Goal: Task Accomplishment & Management: Complete application form

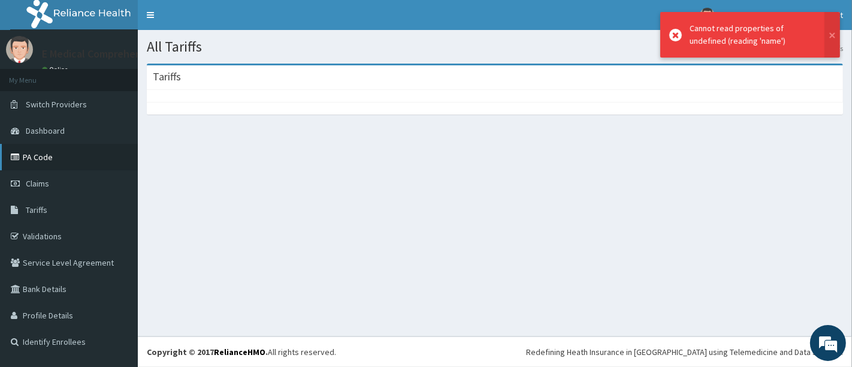
click at [33, 152] on link "PA Code" at bounding box center [69, 157] width 138 height 26
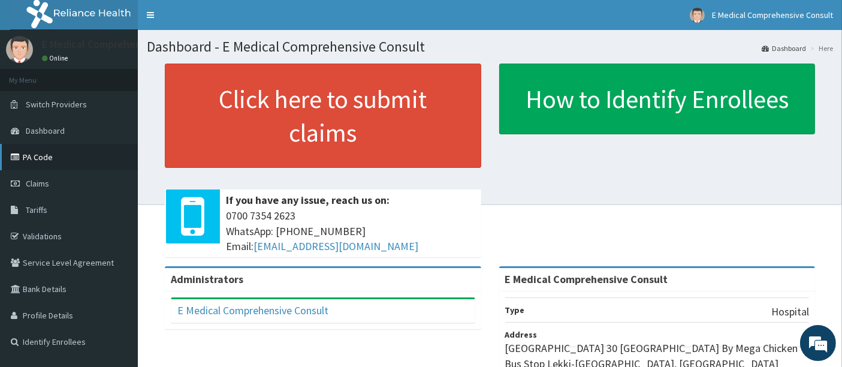
click at [37, 158] on link "PA Code" at bounding box center [69, 157] width 138 height 26
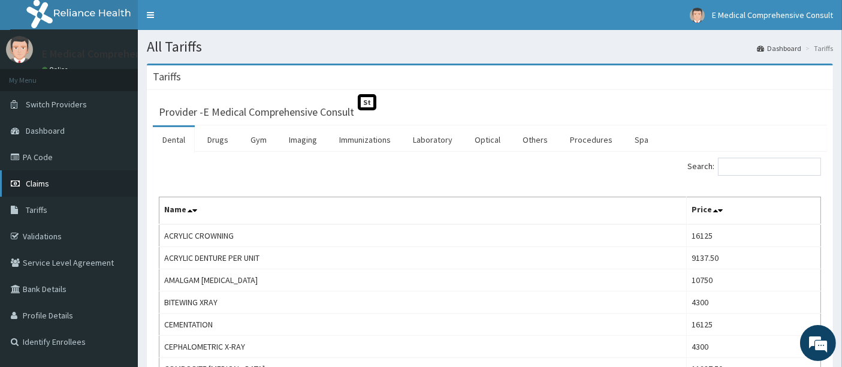
click at [57, 188] on link "Claims" at bounding box center [69, 183] width 138 height 26
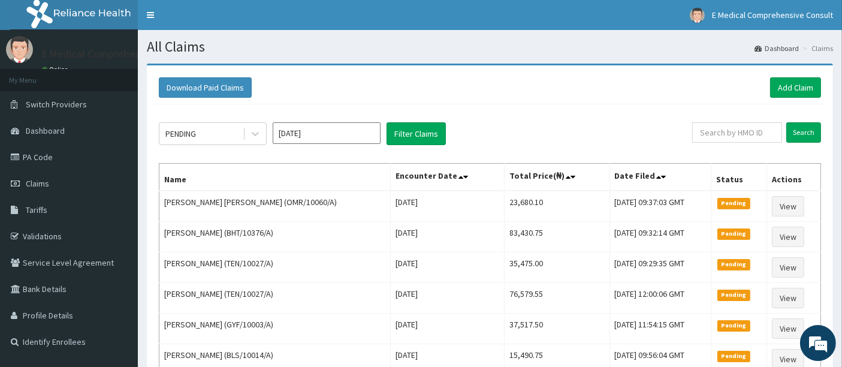
click at [57, 188] on link "Claims" at bounding box center [69, 183] width 138 height 26
click at [788, 88] on link "Add Claim" at bounding box center [795, 87] width 51 height 20
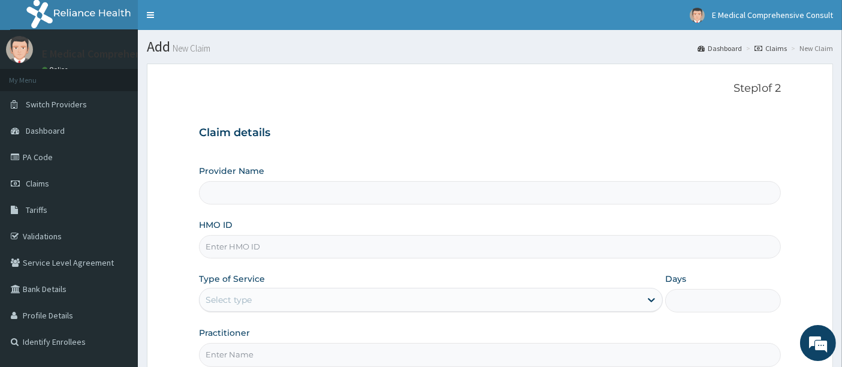
type input "E Medical Comprehensive Consult"
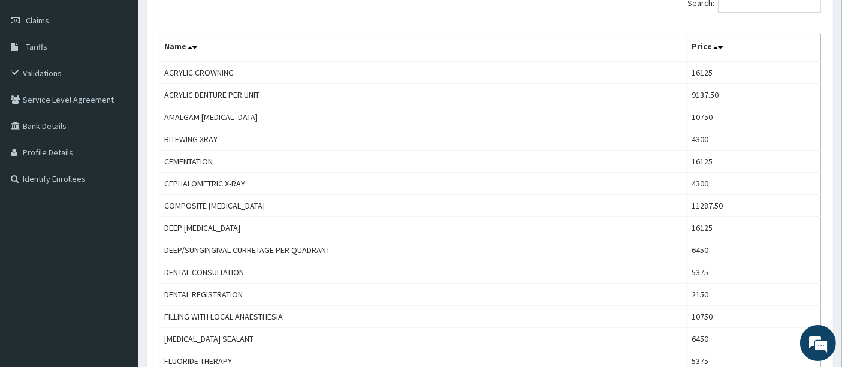
scroll to position [170, 0]
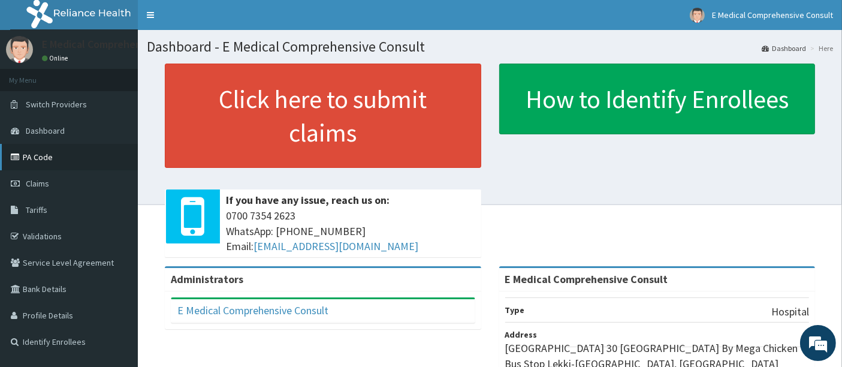
click at [59, 154] on link "PA Code" at bounding box center [69, 157] width 138 height 26
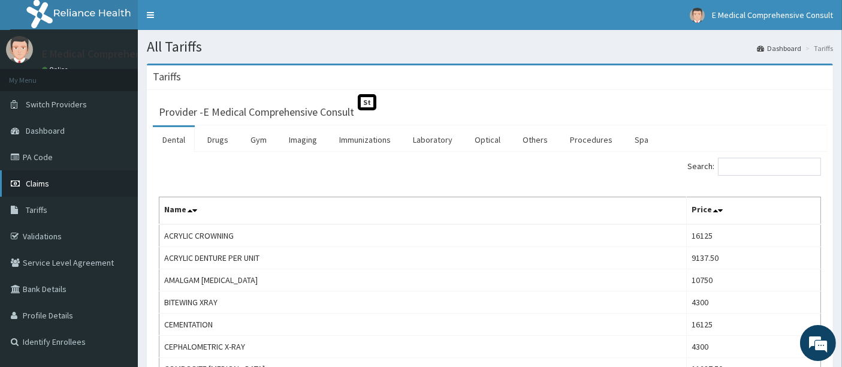
click at [65, 177] on link "Claims" at bounding box center [69, 183] width 138 height 26
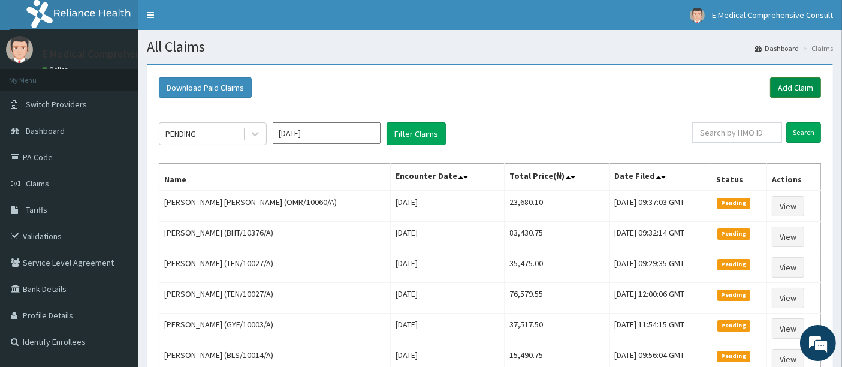
click at [800, 83] on link "Add Claim" at bounding box center [795, 87] width 51 height 20
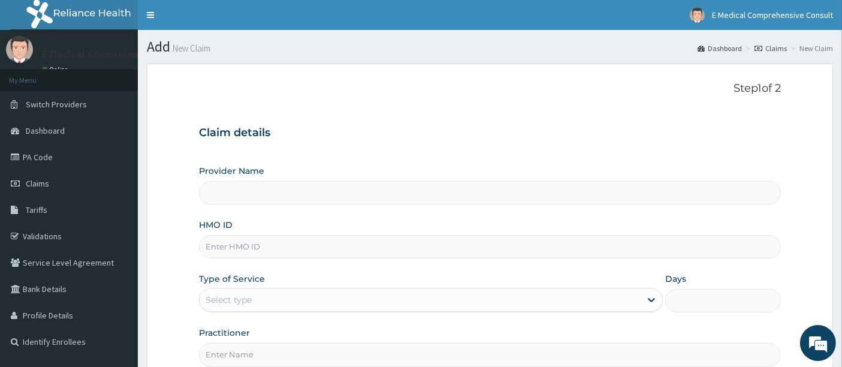
type input "E Medical Comprehensive Consult"
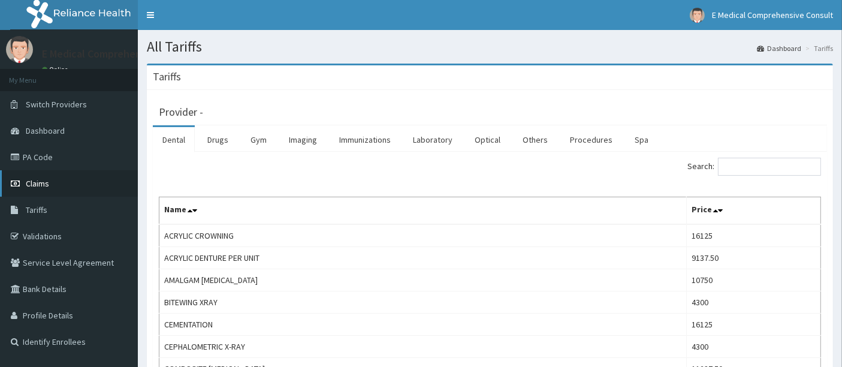
click at [36, 186] on span "Claims" at bounding box center [37, 183] width 23 height 11
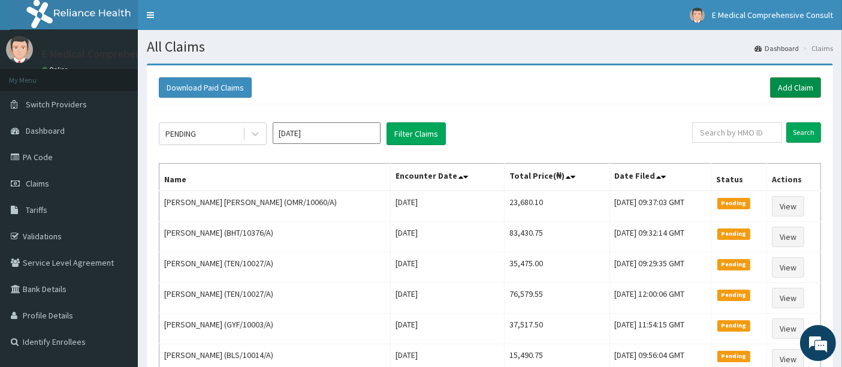
click at [777, 86] on link "Add Claim" at bounding box center [795, 87] width 51 height 20
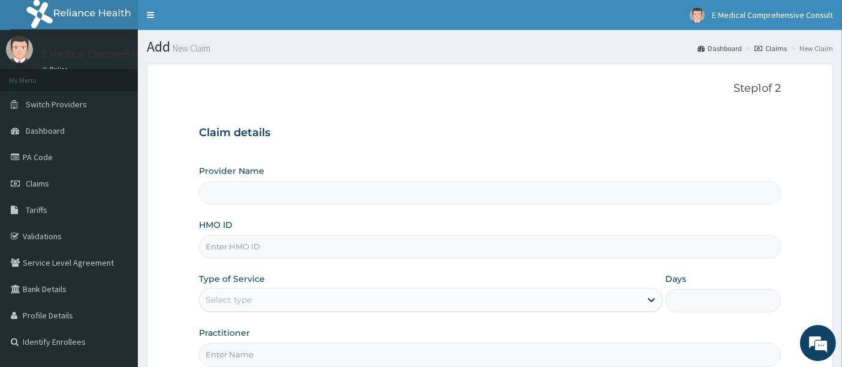
type input "E Medical Comprehensive Consult"
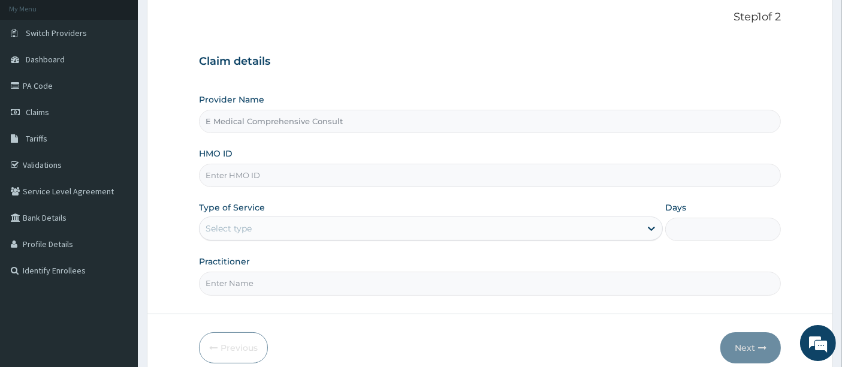
scroll to position [70, 0]
click at [301, 171] on input "HMO ID" at bounding box center [490, 176] width 582 height 23
paste input "OMR/10060/A"
type input "OMR/10060/A"
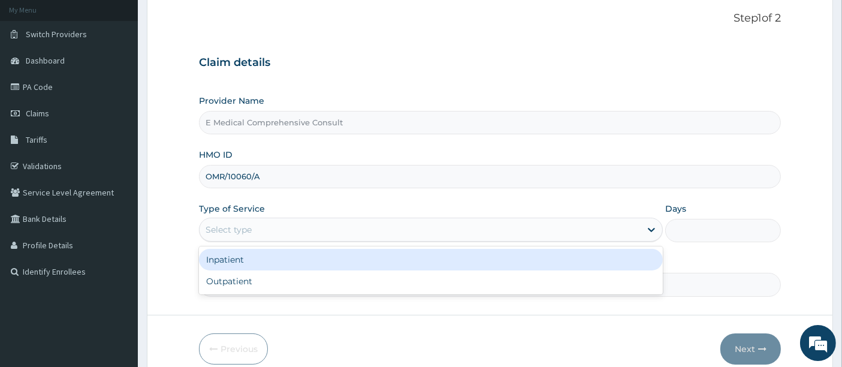
click at [256, 230] on div "Select type" at bounding box center [419, 229] width 441 height 19
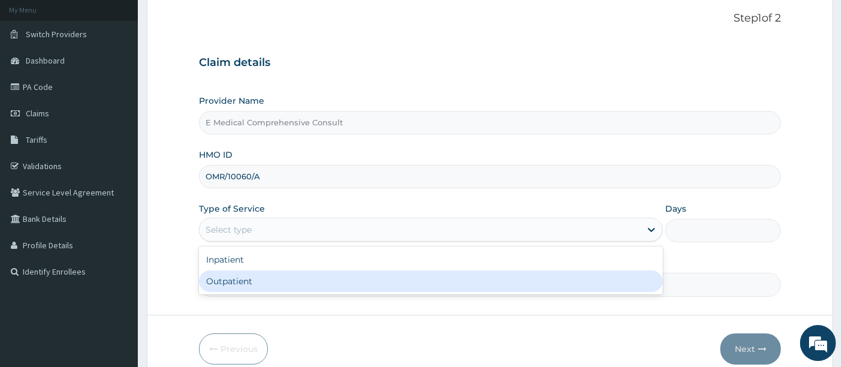
click at [255, 278] on div "Outpatient" at bounding box center [431, 281] width 464 height 22
type input "1"
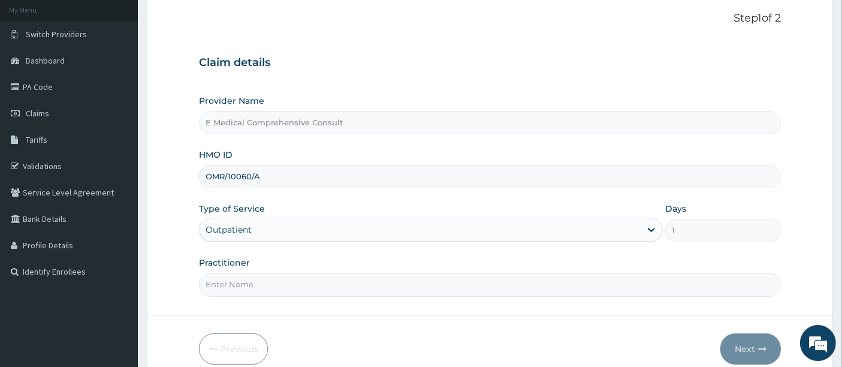
click at [286, 285] on input "Practitioner" at bounding box center [490, 284] width 582 height 23
type input "DR OKAFOR"
click at [743, 346] on button "Next" at bounding box center [750, 348] width 60 height 31
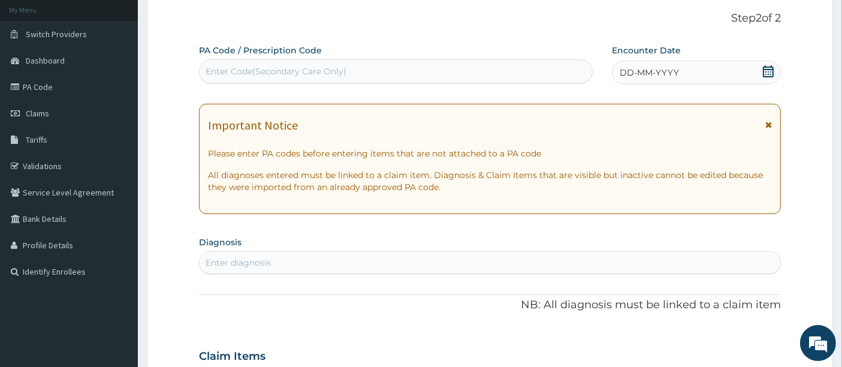
scroll to position [0, 0]
click at [331, 72] on div "Enter Code(Secondary Care Only)" at bounding box center [275, 71] width 141 height 12
paste input "PA/D1840E"
type input "PA/D1840E"
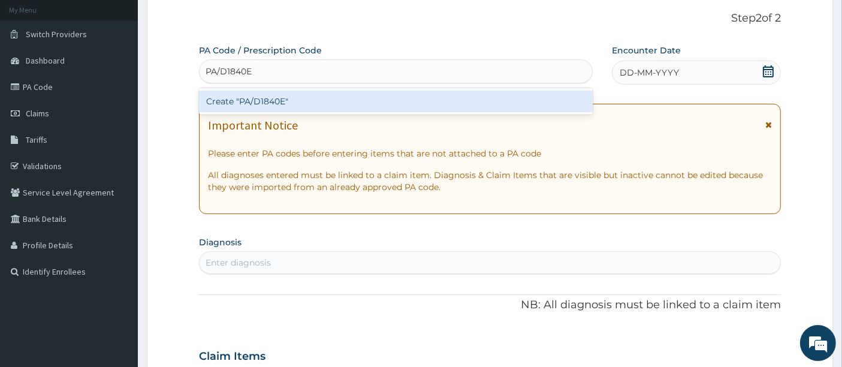
click at [279, 93] on div "Create "PA/D1840E"" at bounding box center [396, 101] width 394 height 22
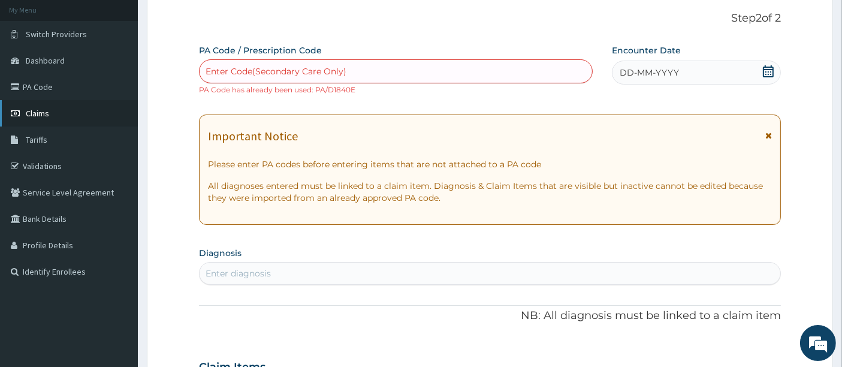
click at [39, 116] on span "Claims" at bounding box center [37, 113] width 23 height 11
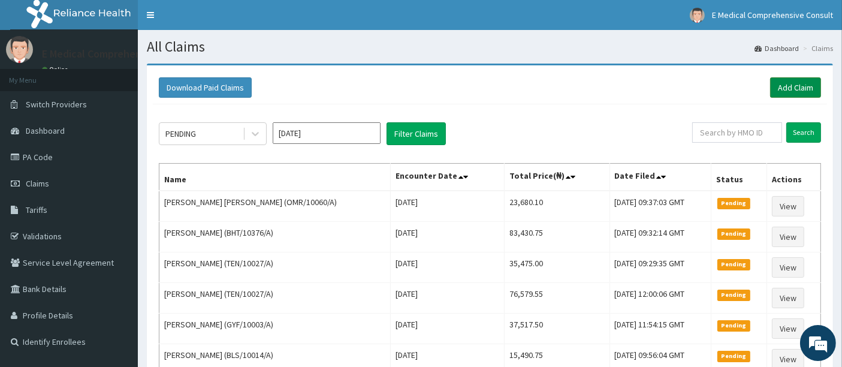
click at [788, 83] on link "Add Claim" at bounding box center [795, 87] width 51 height 20
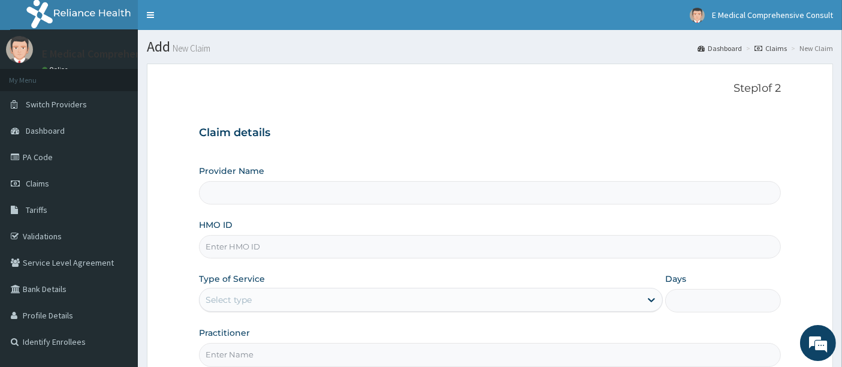
type input "E Medical Comprehensive Consult"
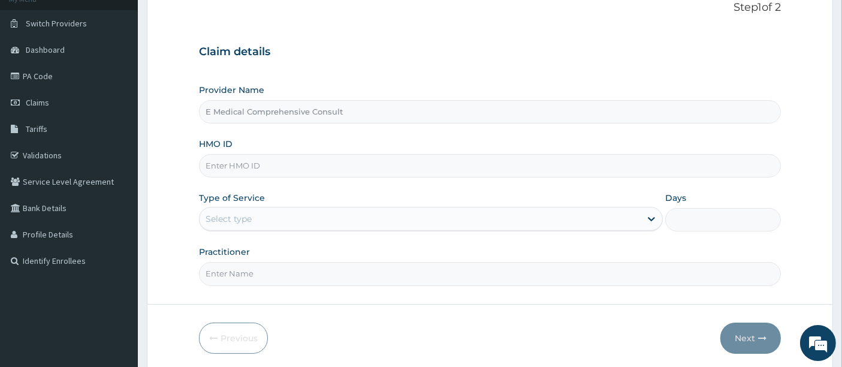
click at [273, 165] on input "HMO ID" at bounding box center [490, 165] width 582 height 23
paste input "GYF/10003/A"
type input "GYF/10003/A"
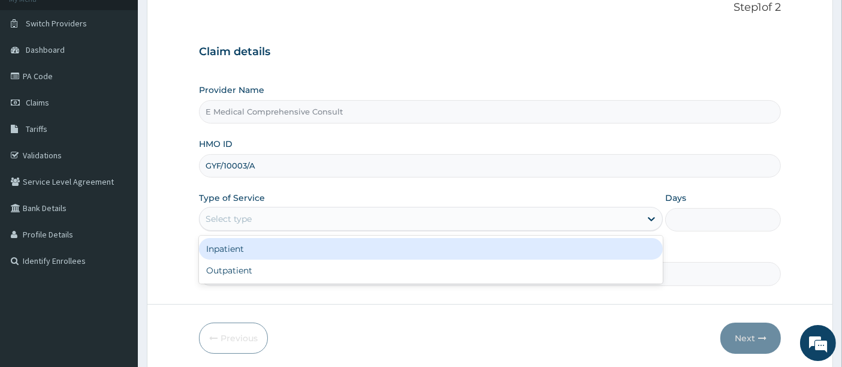
click at [230, 218] on div "Select type" at bounding box center [228, 219] width 46 height 12
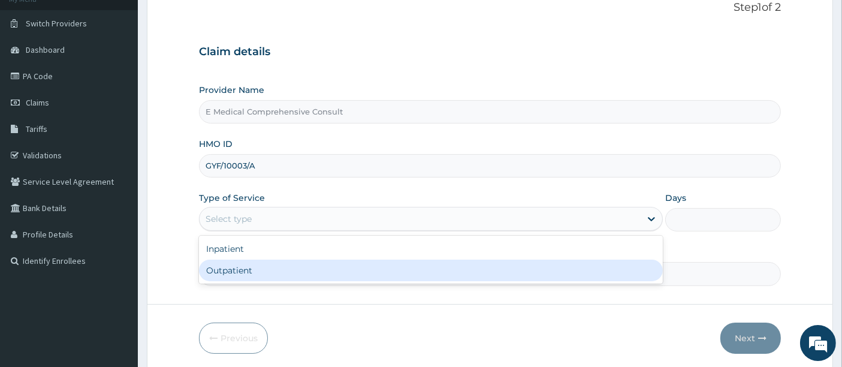
click at [248, 273] on div "Outpatient" at bounding box center [431, 270] width 464 height 22
type input "1"
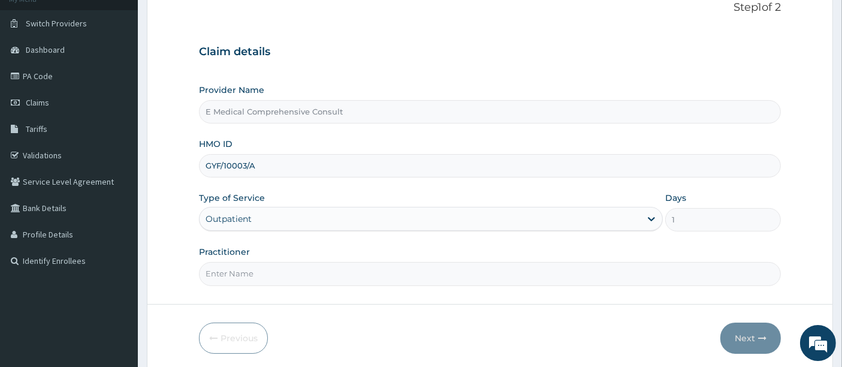
click at [270, 273] on input "Practitioner" at bounding box center [490, 273] width 582 height 23
type input "[PERSON_NAME]"
click at [734, 332] on button "Next" at bounding box center [750, 337] width 60 height 31
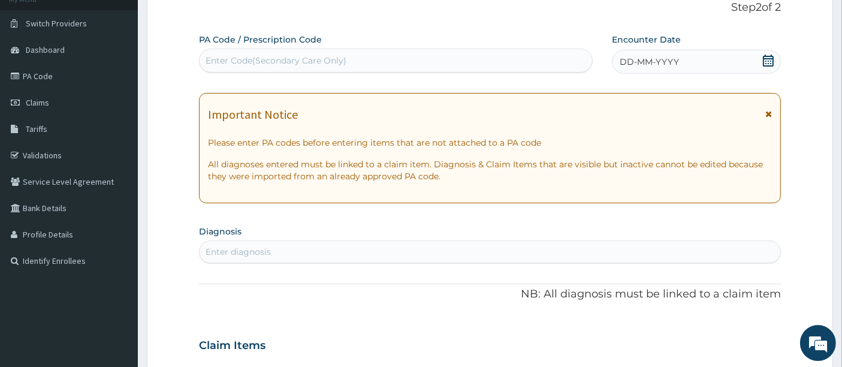
scroll to position [0, 0]
click at [256, 64] on div "Enter Code(Secondary Care Only)" at bounding box center [275, 61] width 141 height 12
paste input "PA/FB7C37"
type input "PA/FB7C37"
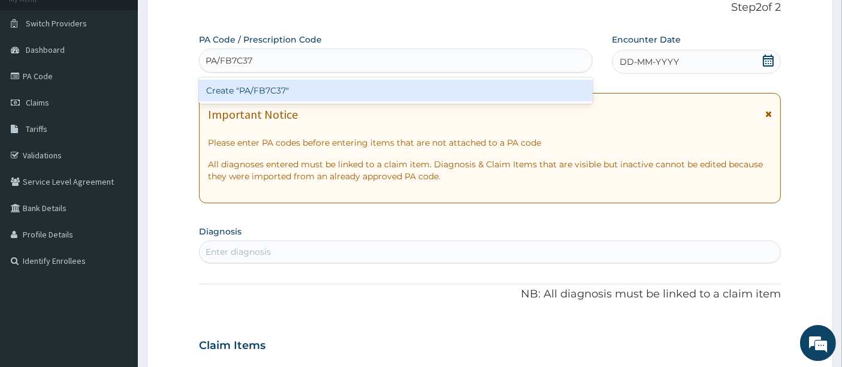
click at [254, 91] on div "Create "PA/FB7C37"" at bounding box center [396, 91] width 394 height 22
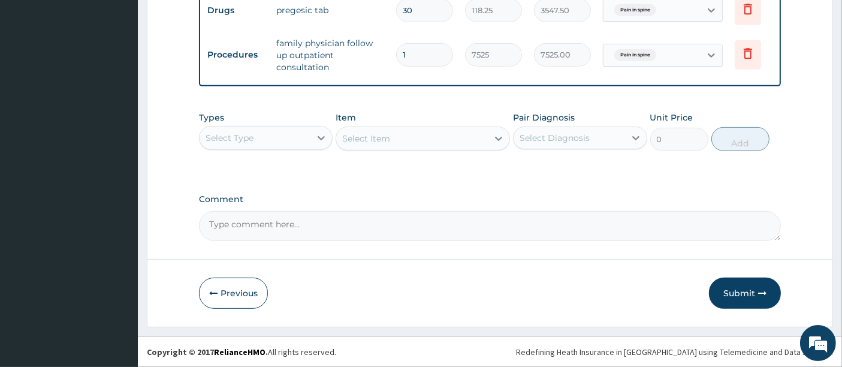
scroll to position [578, 0]
click at [737, 292] on button "Submit" at bounding box center [745, 292] width 72 height 31
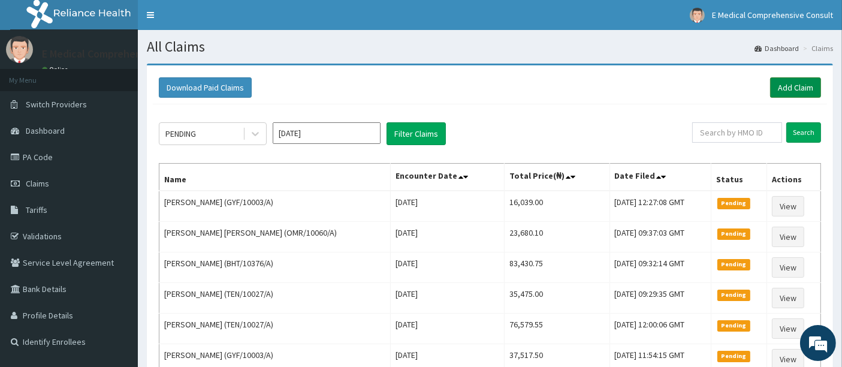
click at [773, 89] on link "Add Claim" at bounding box center [795, 87] width 51 height 20
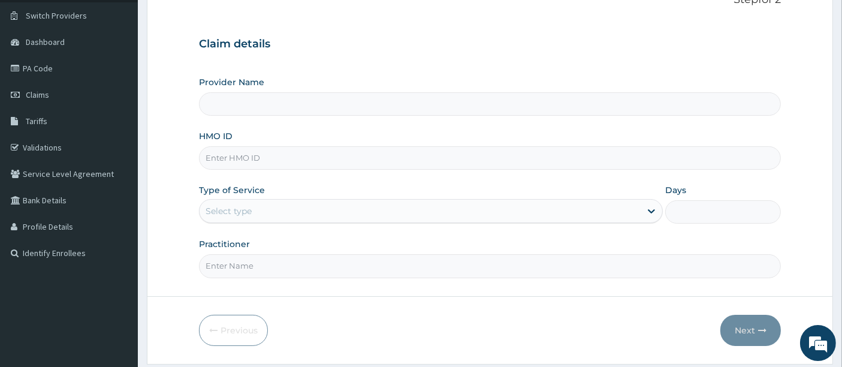
scroll to position [104, 0]
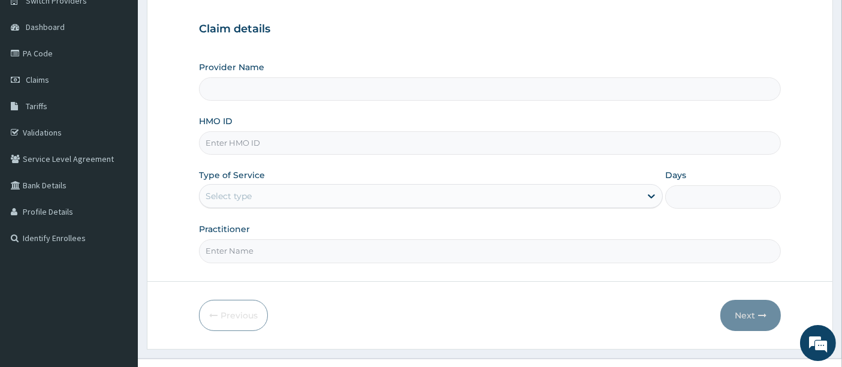
type input "E Medical Comprehensive Consult"
click at [249, 146] on input "HMO ID" at bounding box center [490, 142] width 582 height 23
paste input "TEN/10027/A"
type input "TEN/10027/A"
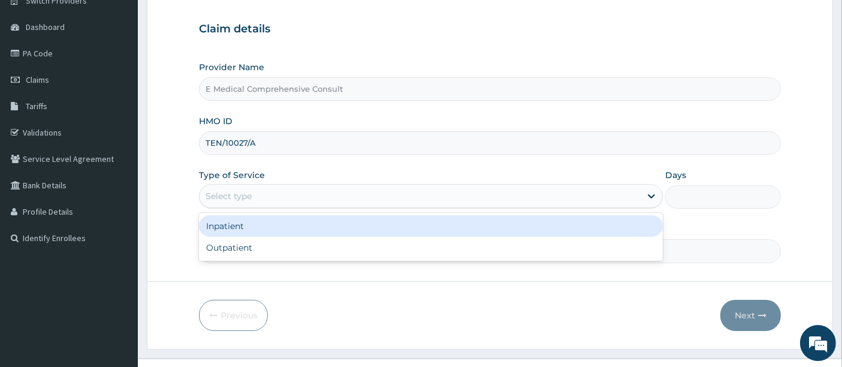
click at [265, 196] on div "Select type" at bounding box center [419, 195] width 441 height 19
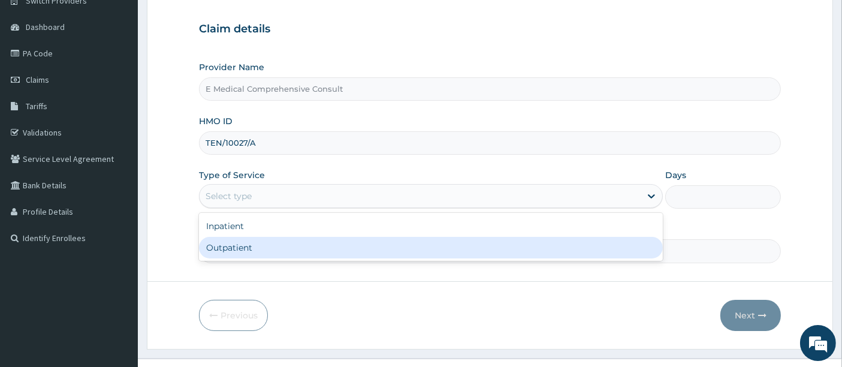
click at [253, 250] on div "Outpatient" at bounding box center [431, 248] width 464 height 22
type input "1"
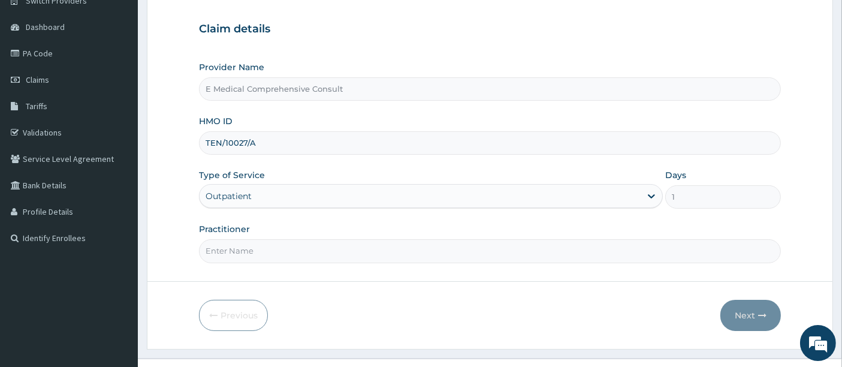
click at [276, 249] on input "Practitioner" at bounding box center [490, 250] width 582 height 23
type input "DR OKAFOR"
click at [746, 314] on button "Next" at bounding box center [750, 314] width 60 height 31
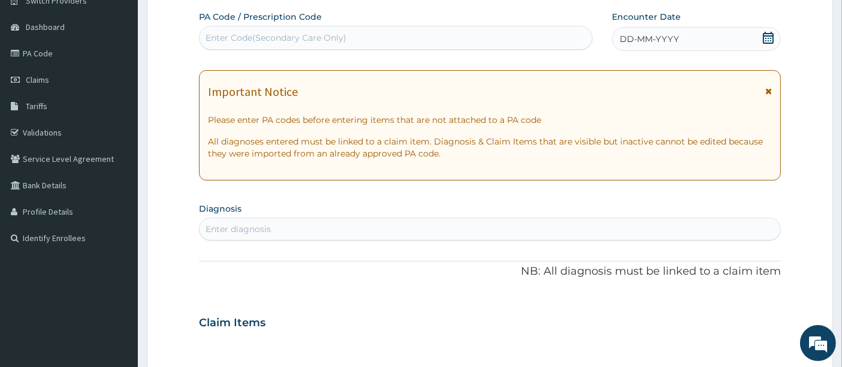
scroll to position [0, 0]
click at [238, 35] on div "Enter Code(Secondary Care Only)" at bounding box center [275, 38] width 141 height 12
paste input "PA/266E8D"
type input "PA/266E8D"
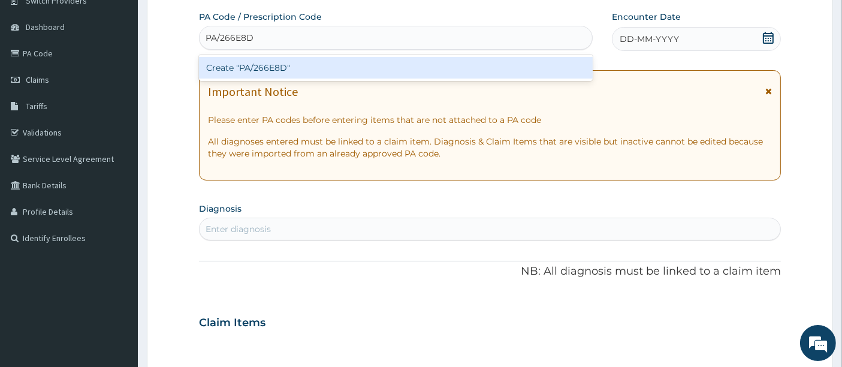
click at [232, 65] on div "Create "PA/266E8D"" at bounding box center [396, 68] width 394 height 22
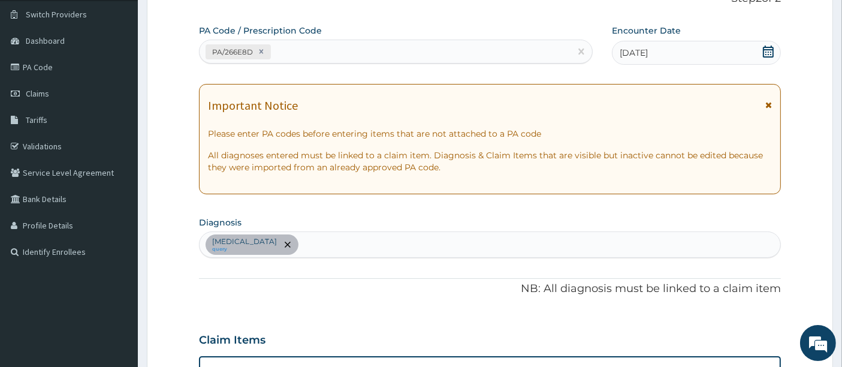
scroll to position [84, 0]
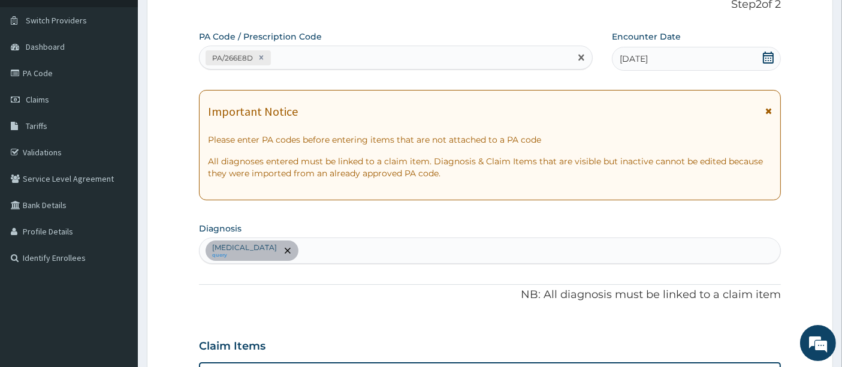
click at [284, 52] on div "PA/266E8D" at bounding box center [384, 58] width 371 height 20
paste input "PA/6AE49B"
type input "PA/6AE49B"
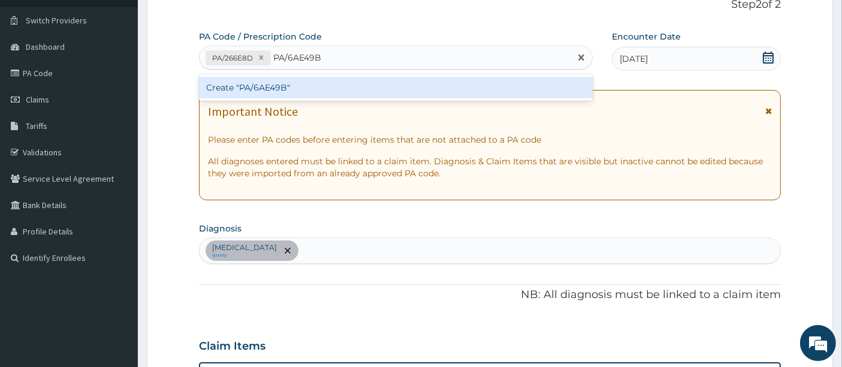
click at [279, 81] on div "Create "PA/6AE49B"" at bounding box center [396, 88] width 394 height 22
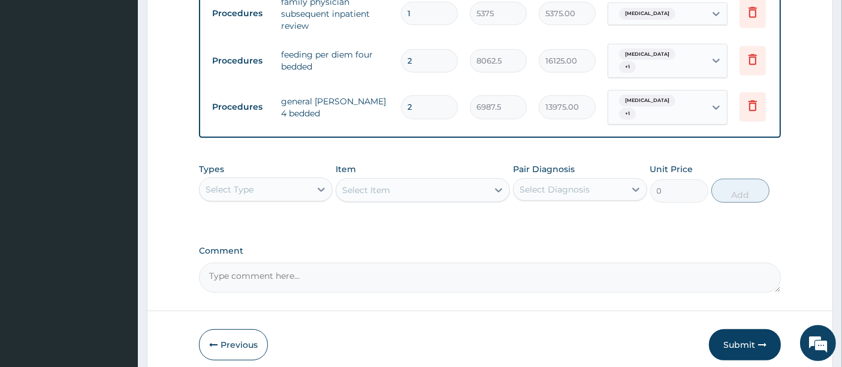
scroll to position [589, 0]
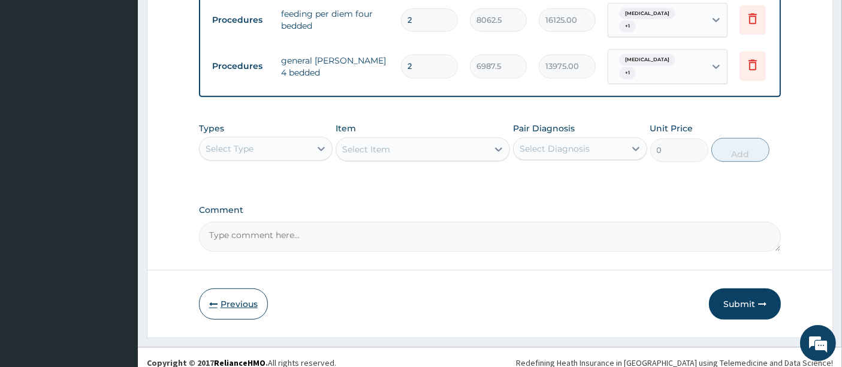
click at [219, 295] on button "Previous" at bounding box center [233, 303] width 69 height 31
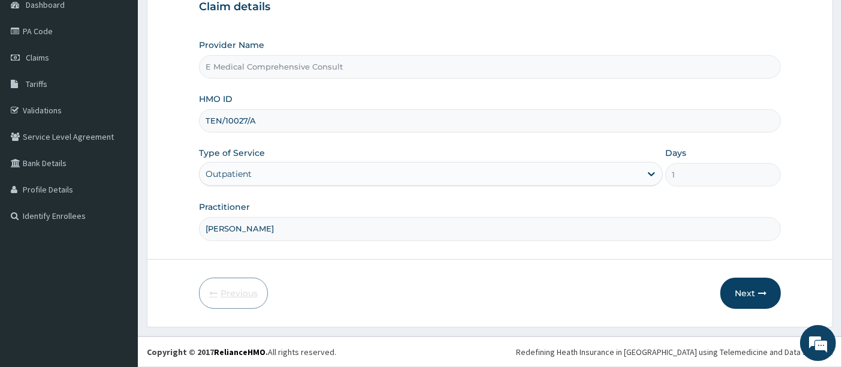
scroll to position [123, 0]
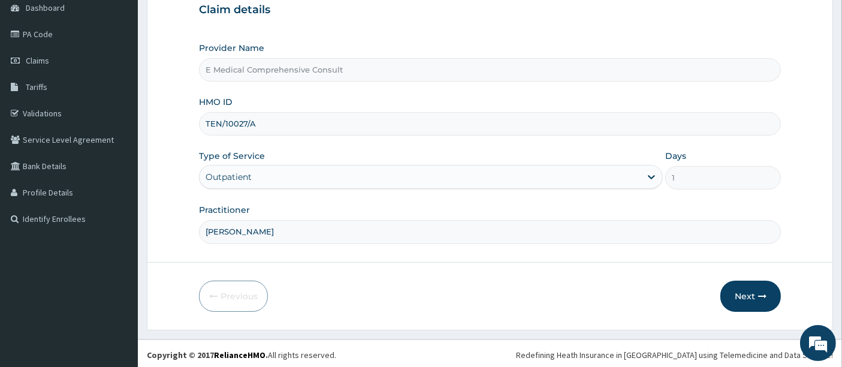
click at [308, 177] on div "Outpatient" at bounding box center [419, 176] width 441 height 19
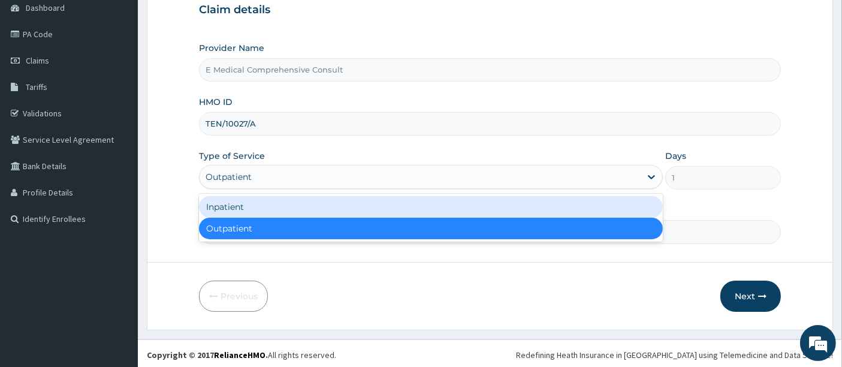
click at [269, 206] on div "Inpatient" at bounding box center [431, 207] width 464 height 22
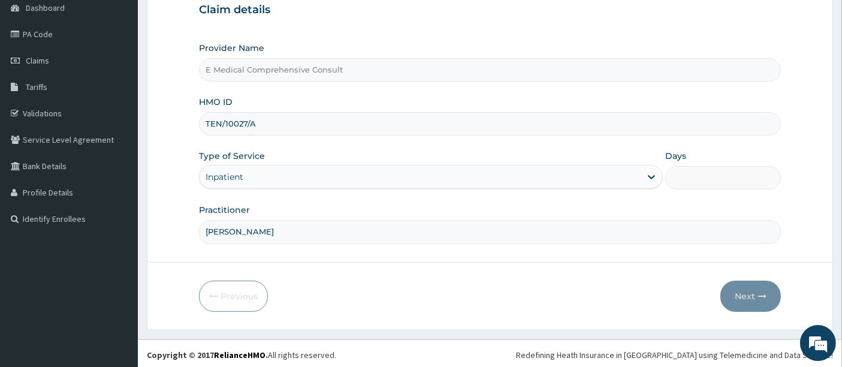
click at [689, 170] on input "Days" at bounding box center [723, 177] width 116 height 23
type input "3"
click at [740, 288] on button "Next" at bounding box center [750, 295] width 60 height 31
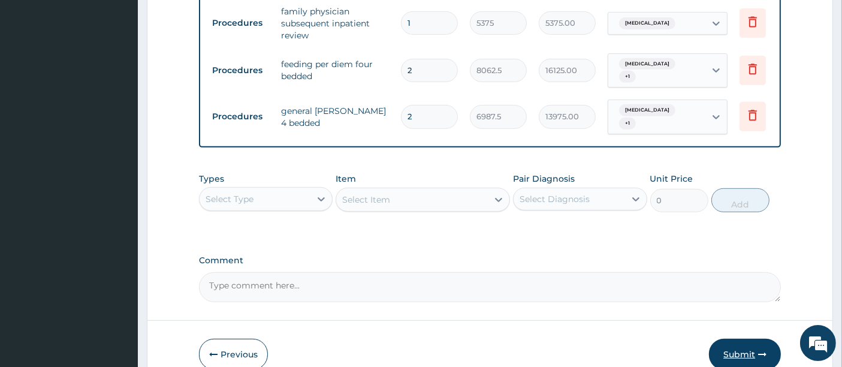
scroll to position [540, 0]
click at [735, 348] on button "Submit" at bounding box center [745, 352] width 72 height 31
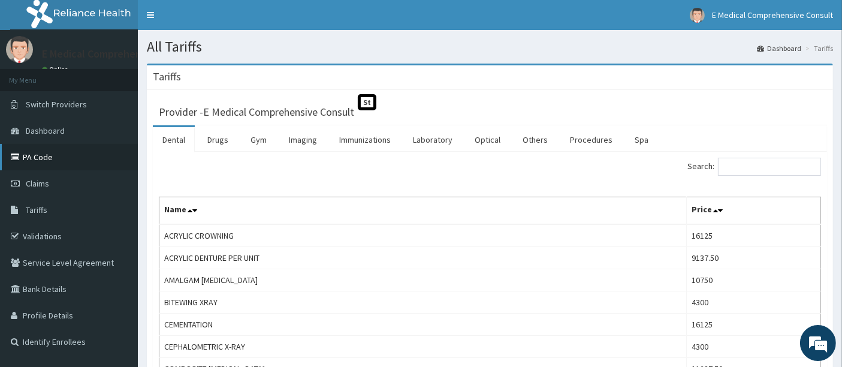
click at [54, 155] on link "PA Code" at bounding box center [69, 157] width 138 height 26
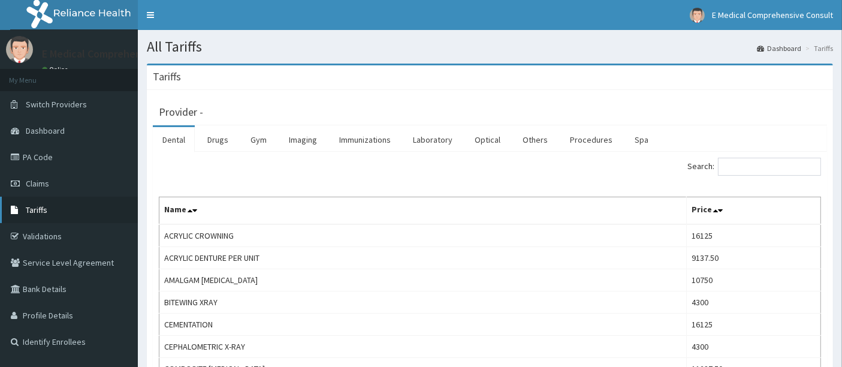
click at [34, 202] on link "Tariffs" at bounding box center [69, 209] width 138 height 26
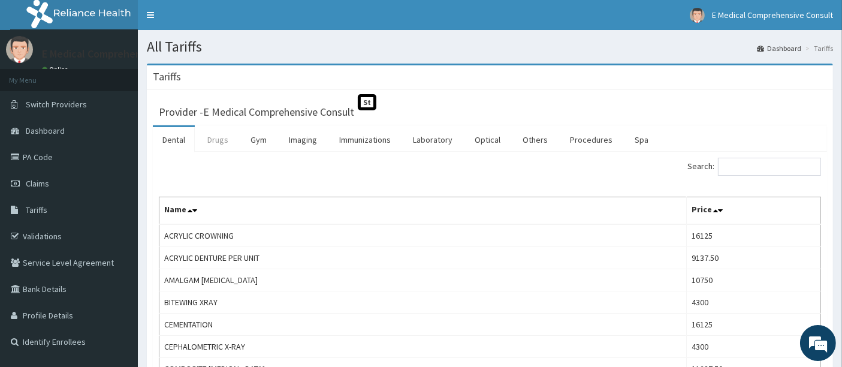
click at [223, 140] on link "Drugs" at bounding box center [218, 139] width 40 height 25
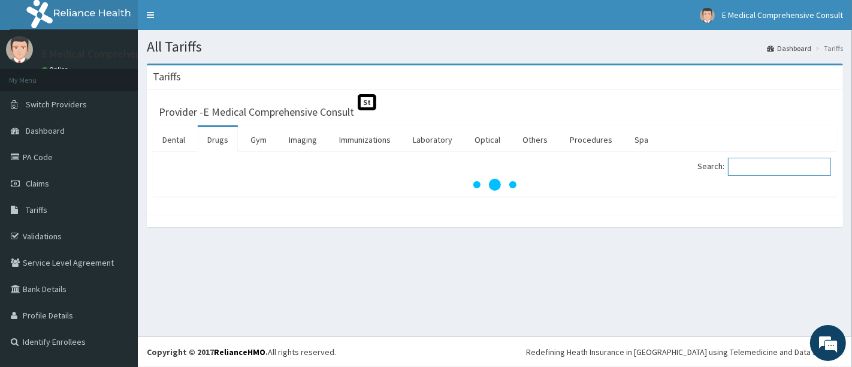
click at [754, 165] on input "Search:" at bounding box center [779, 167] width 103 height 18
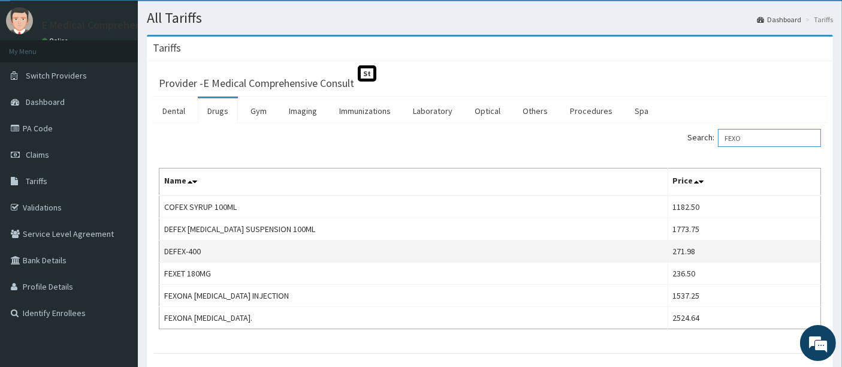
scroll to position [28, 0]
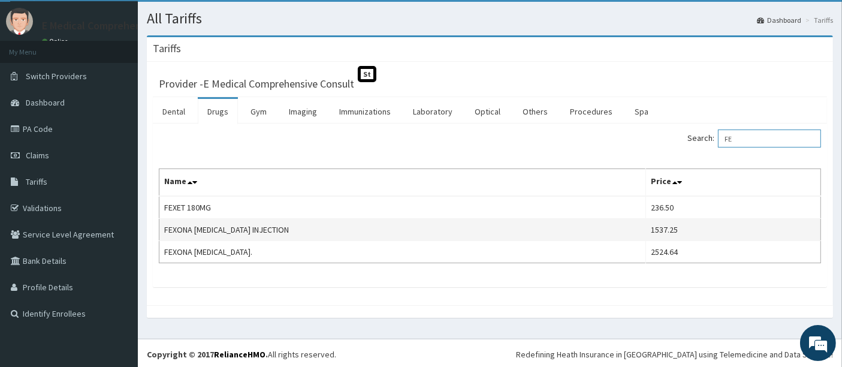
type input "F"
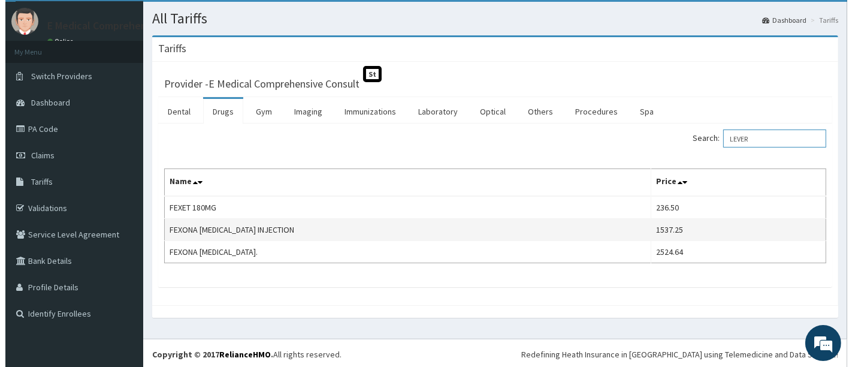
scroll to position [0, 0]
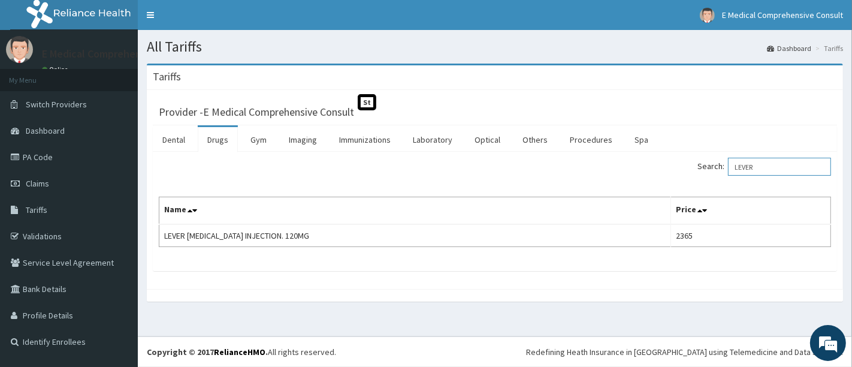
type input "LEVER"
